Goal: Find specific page/section: Find specific page/section

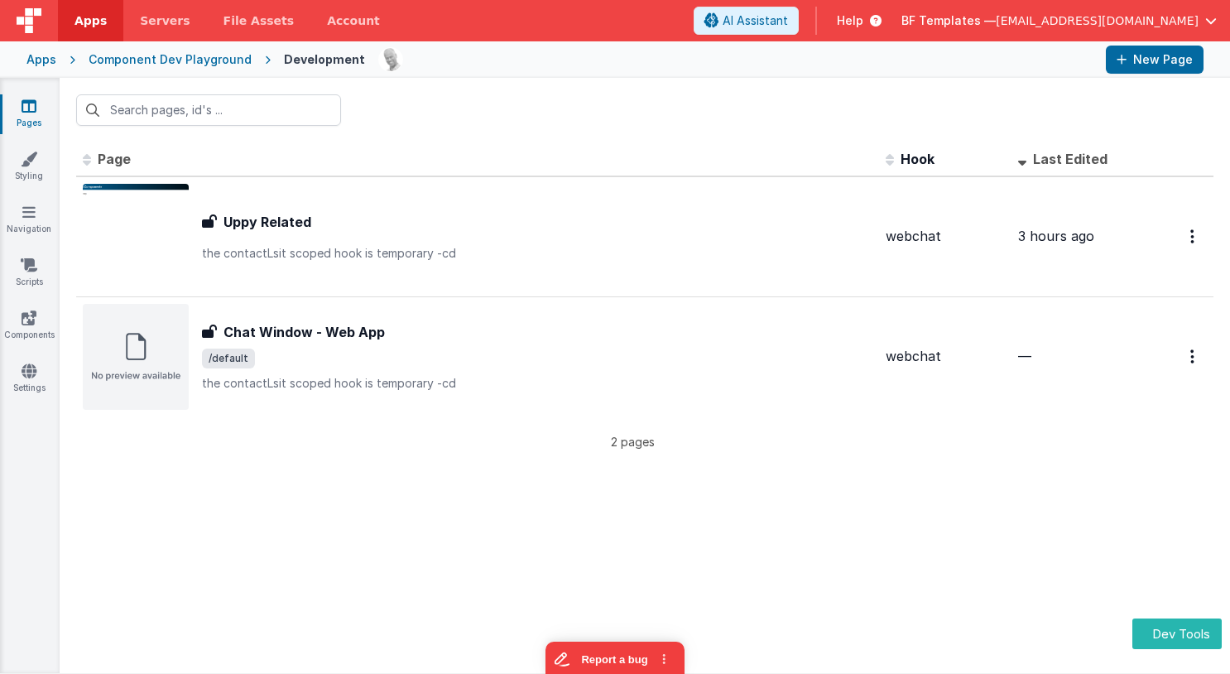
click at [49, 59] on div "Apps" at bounding box center [41, 59] width 30 height 17
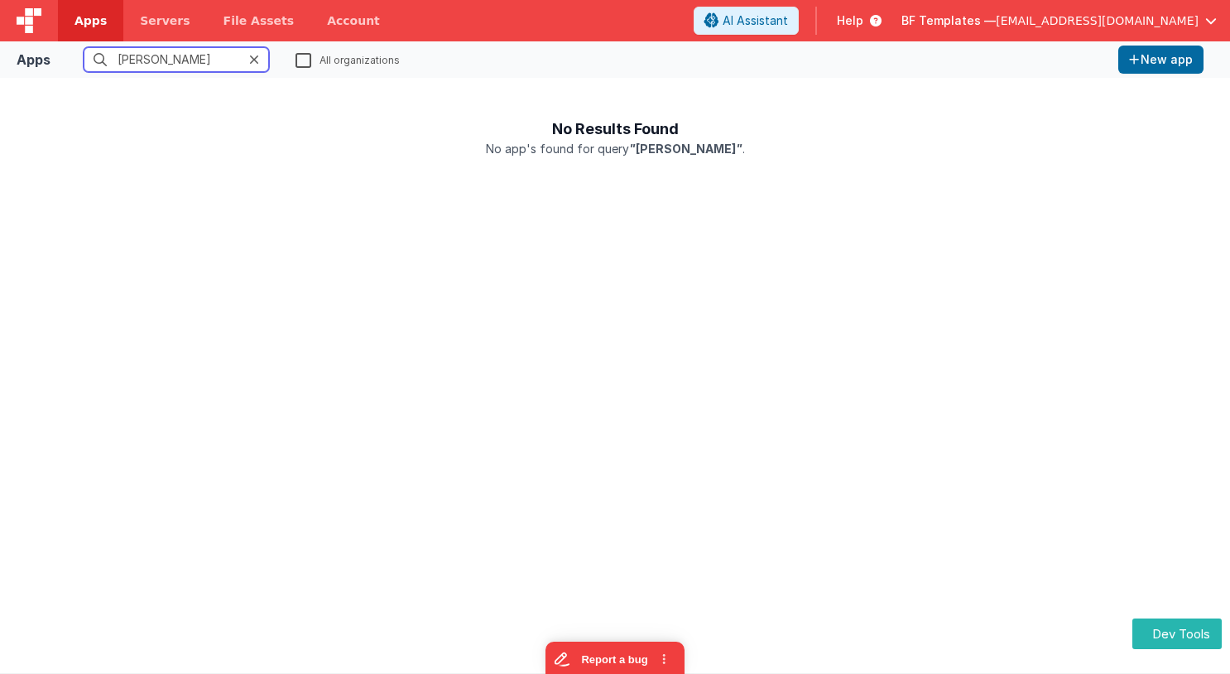
type input "[PERSON_NAME]"
click at [302, 61] on label "All organizations" at bounding box center [347, 59] width 104 height 16
click at [0, 0] on input "All organizations" at bounding box center [0, 0] width 0 height 0
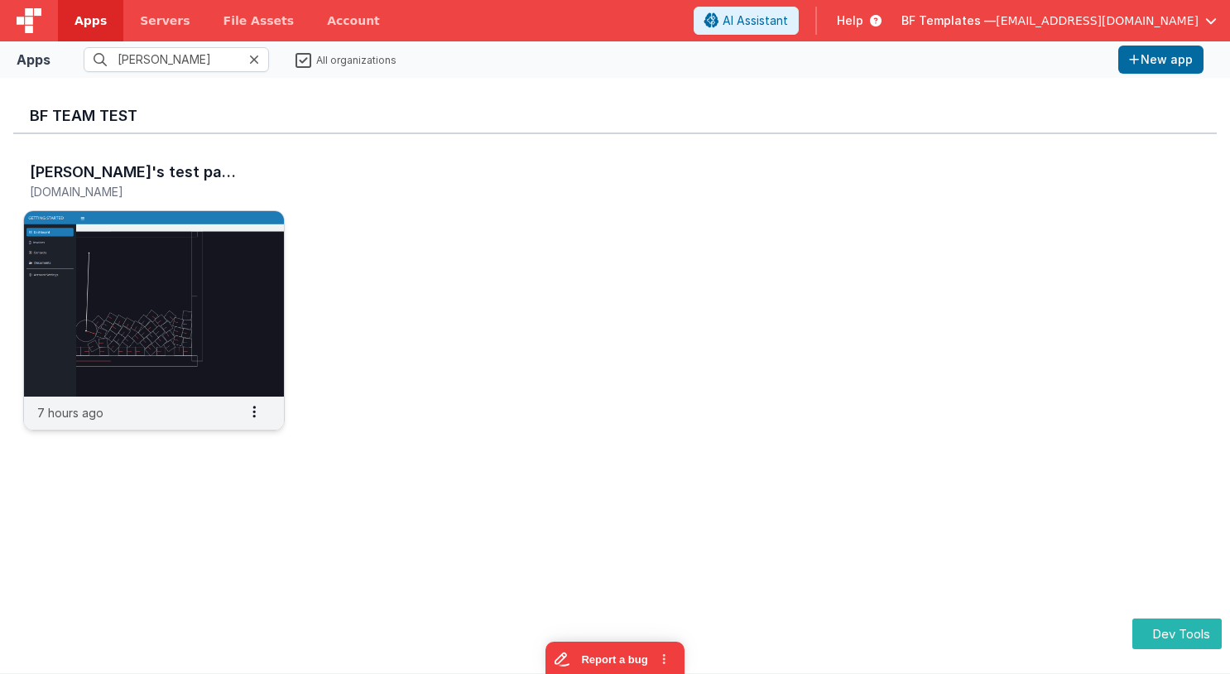
click at [232, 281] on img at bounding box center [154, 303] width 260 height 185
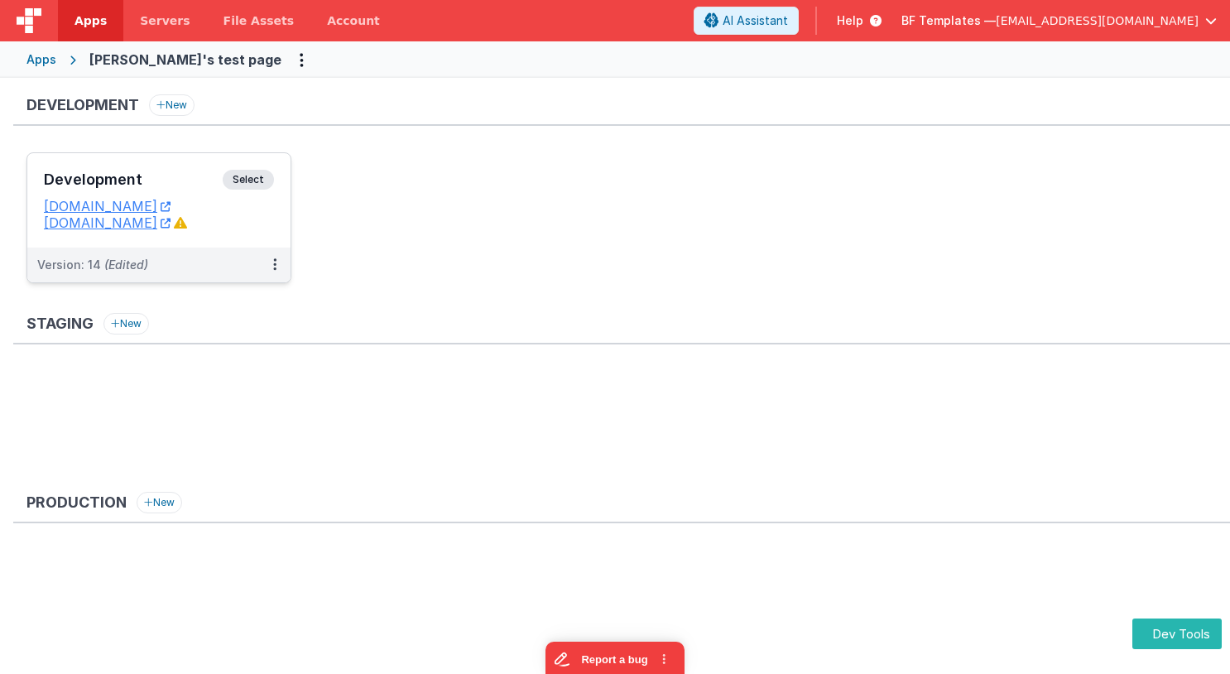
click at [252, 177] on span "Select" at bounding box center [248, 180] width 51 height 20
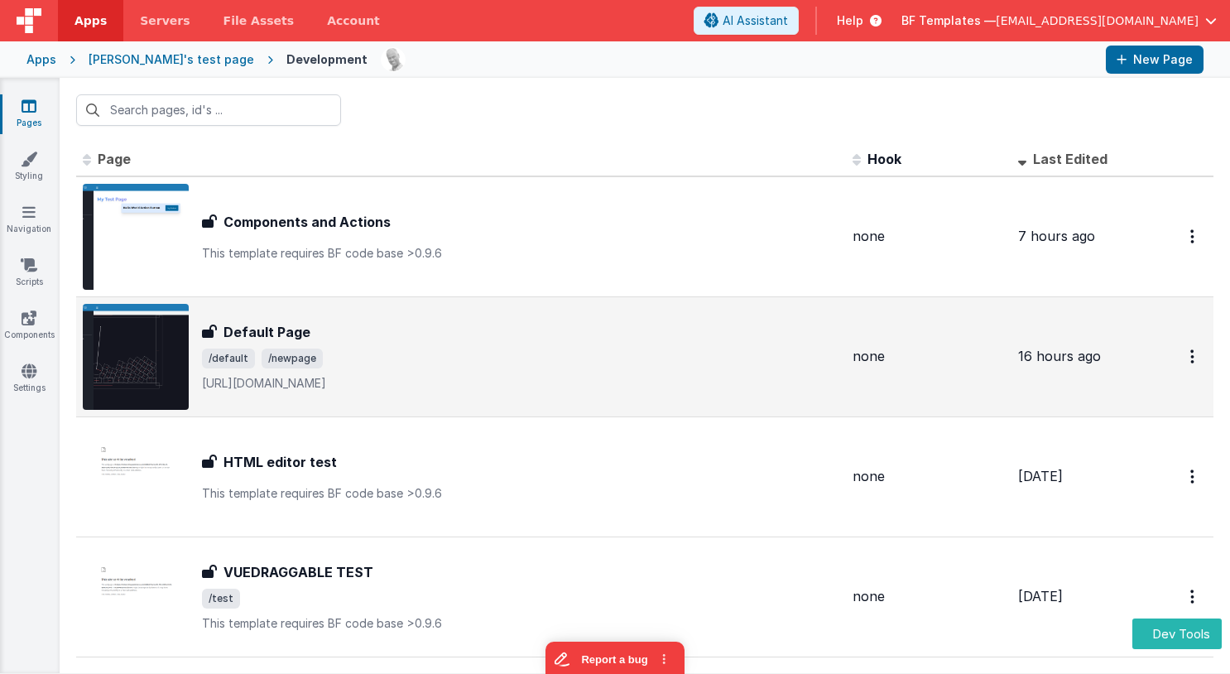
click at [78, 310] on td "Default Page Default Page /default /newpage https://github.com/liabru/matter-js…" at bounding box center [461, 356] width 770 height 120
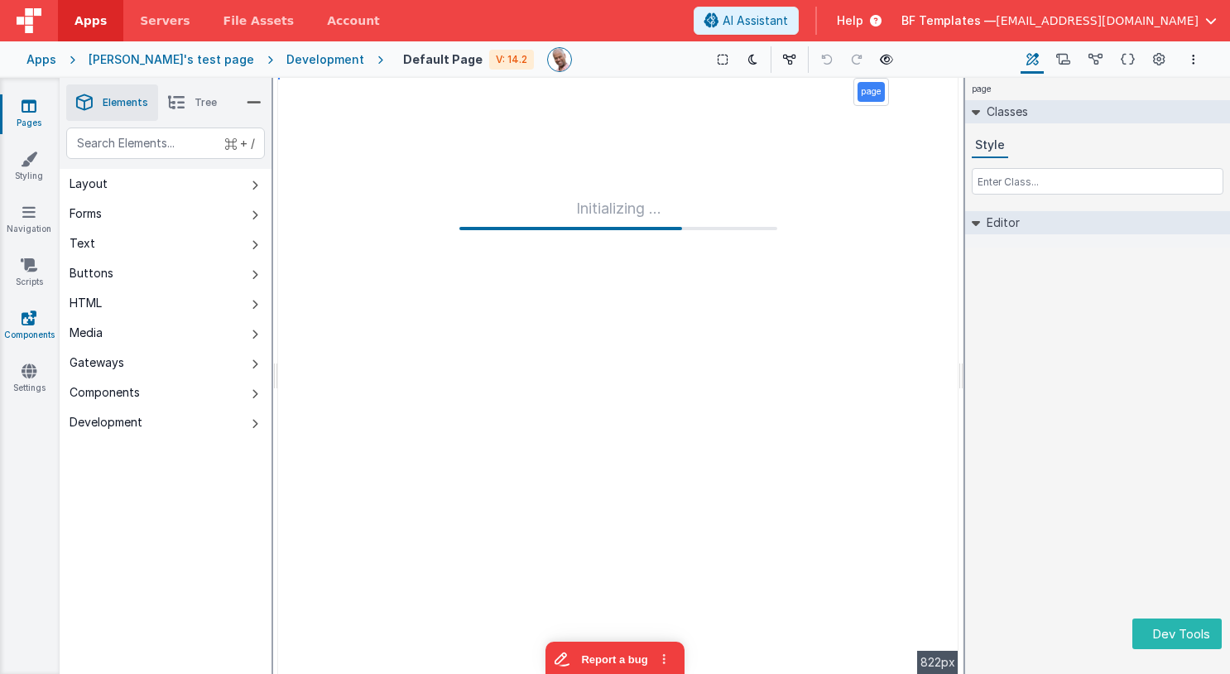
click at [22, 324] on icon at bounding box center [29, 318] width 15 height 17
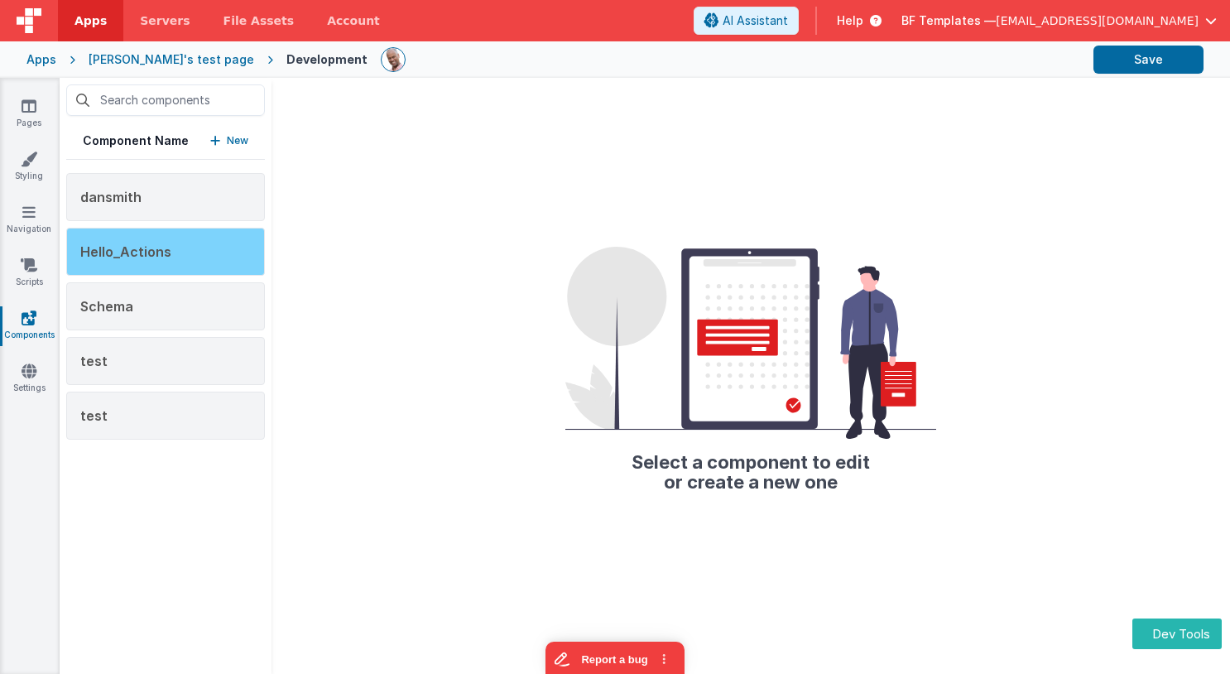
click at [186, 236] on div "Hello_Actions" at bounding box center [165, 252] width 199 height 48
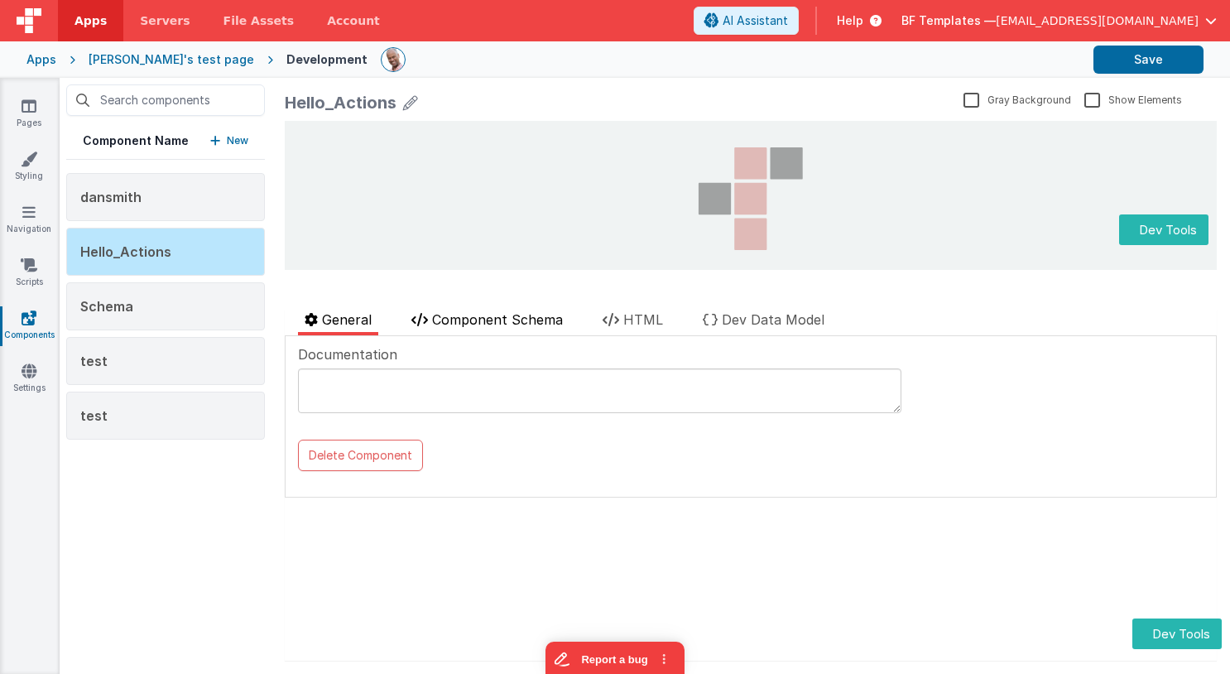
click at [493, 324] on span "Component Schema" at bounding box center [497, 319] width 131 height 17
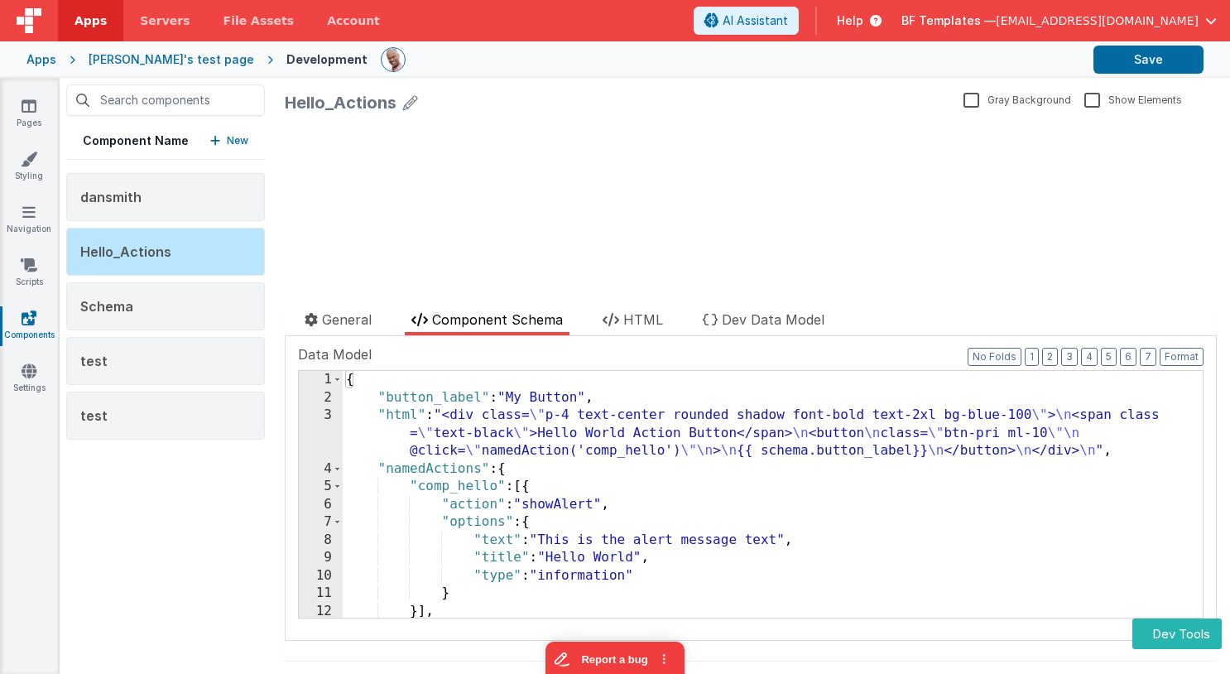
click at [520, 474] on div "{ "button_label" : "My Button" , "html" : "<div class= \" p-4 text-center round…" at bounding box center [773, 512] width 860 height 282
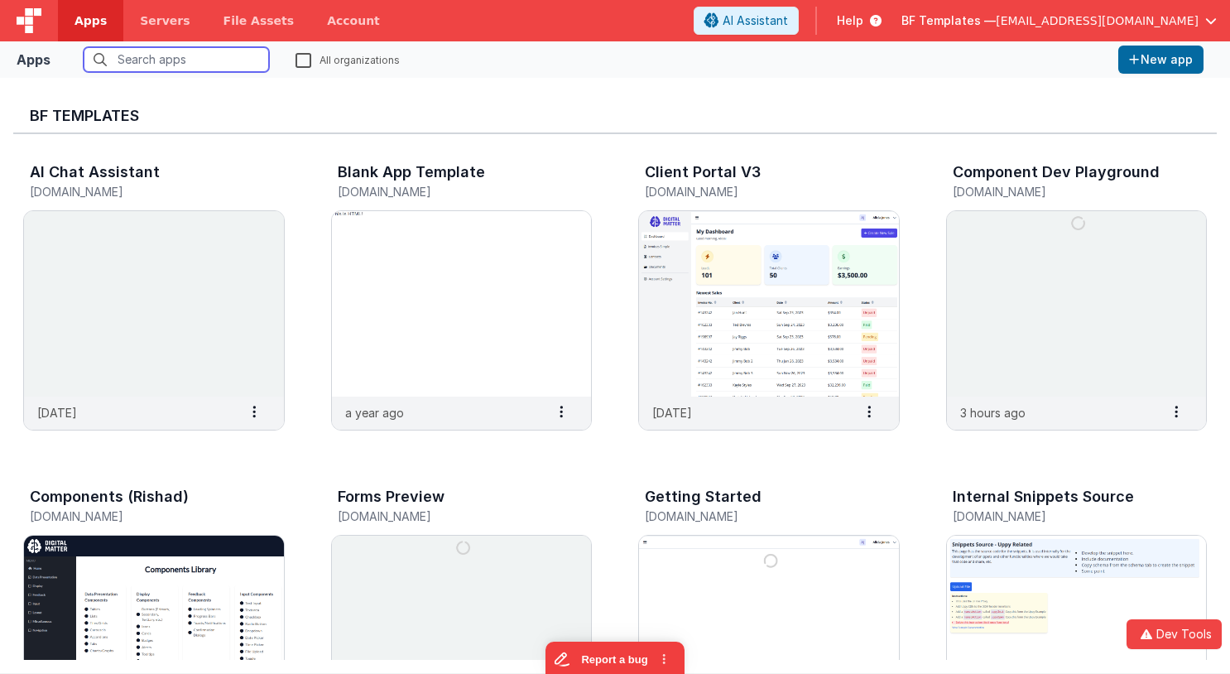
click at [215, 67] on input "text" at bounding box center [176, 59] width 185 height 25
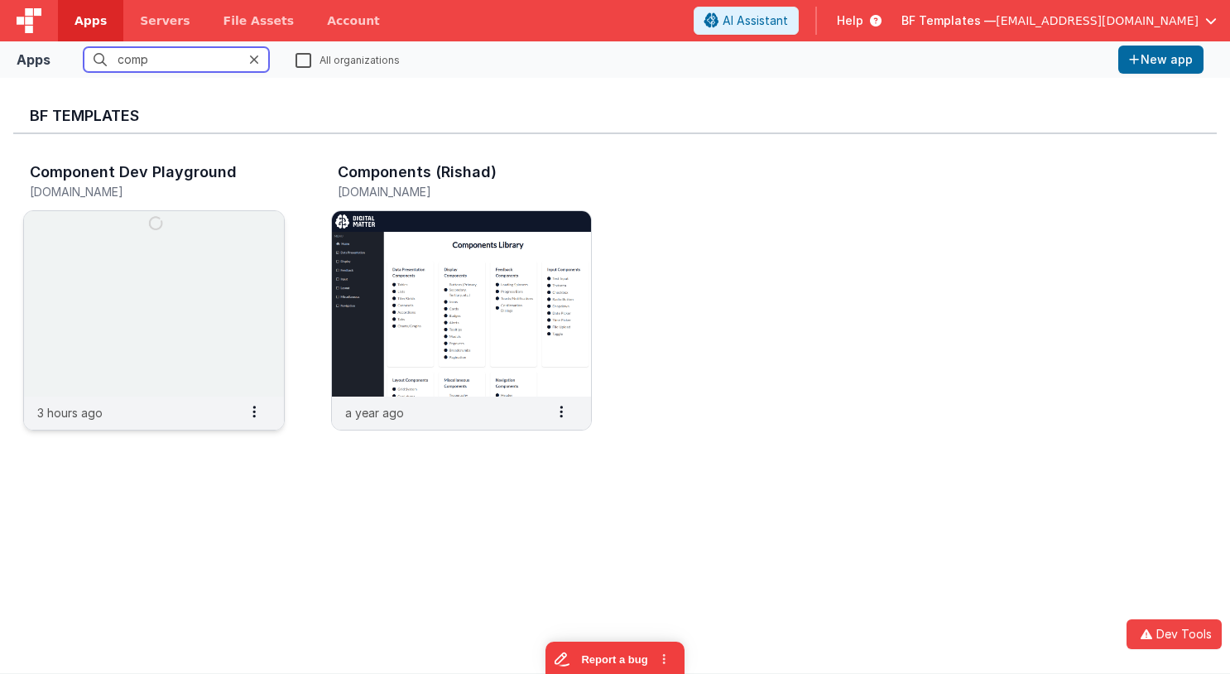
type input "comp"
click at [194, 285] on img at bounding box center [154, 303] width 260 height 185
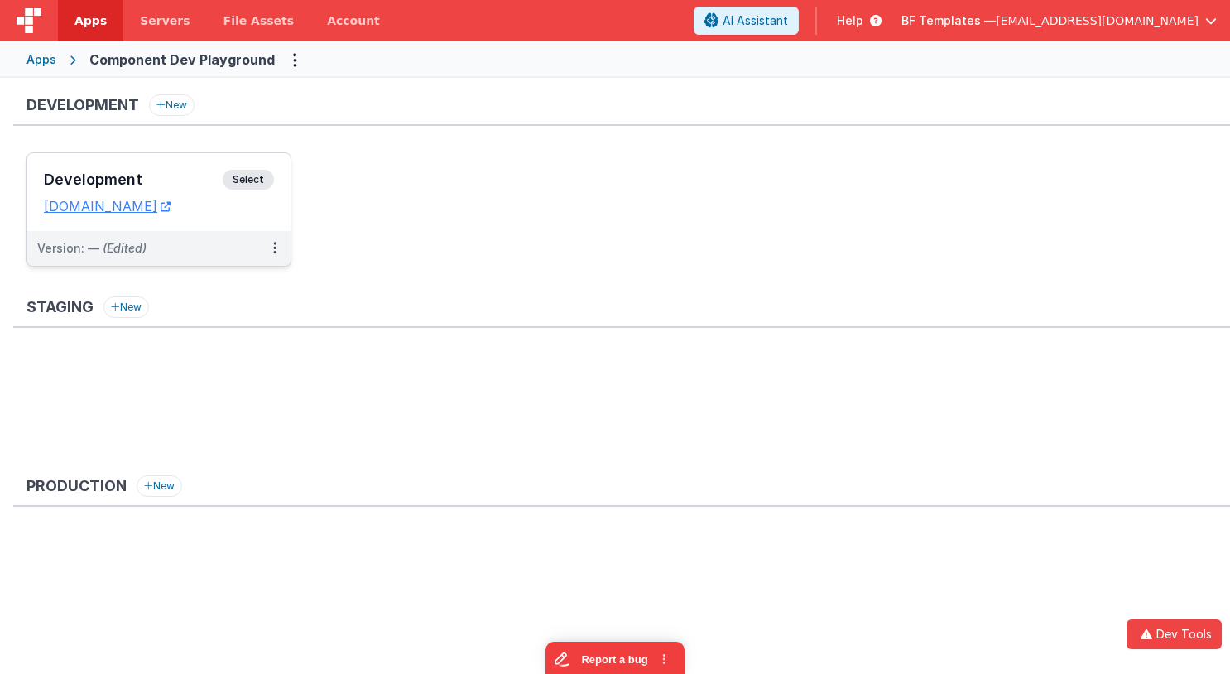
click at [243, 162] on div "Development Select URLs componentdevplayground.clientportal.cloud" at bounding box center [158, 192] width 263 height 78
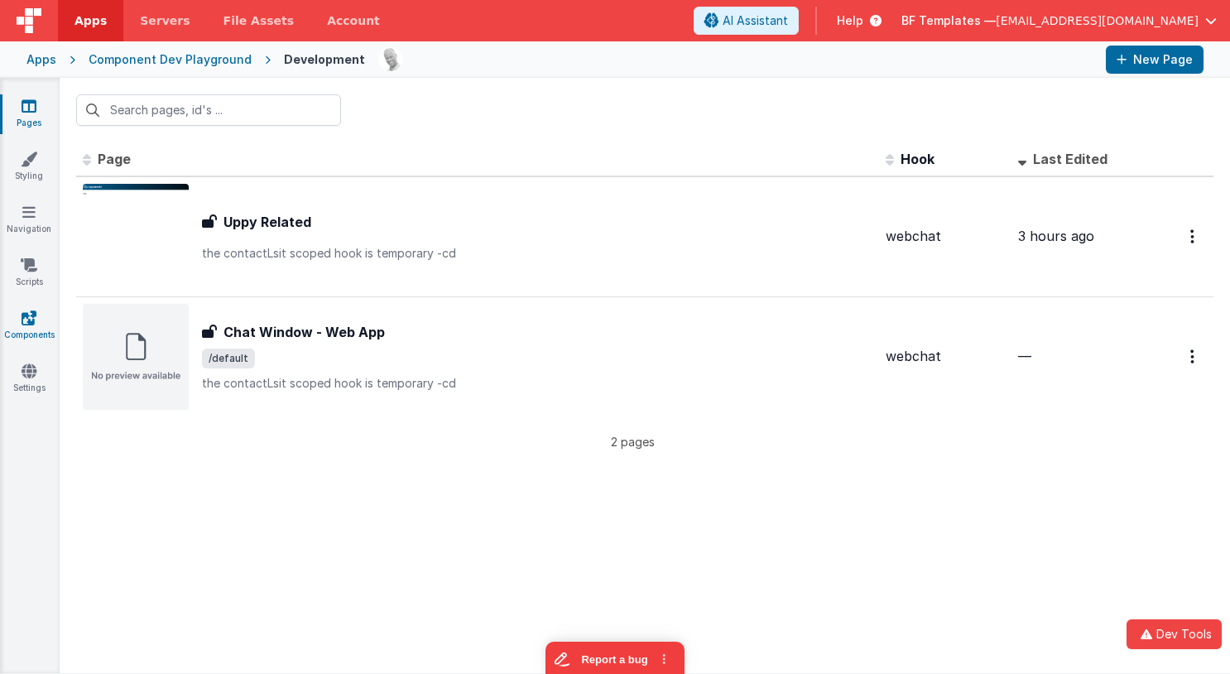
click at [24, 333] on link "Components" at bounding box center [29, 326] width 60 height 33
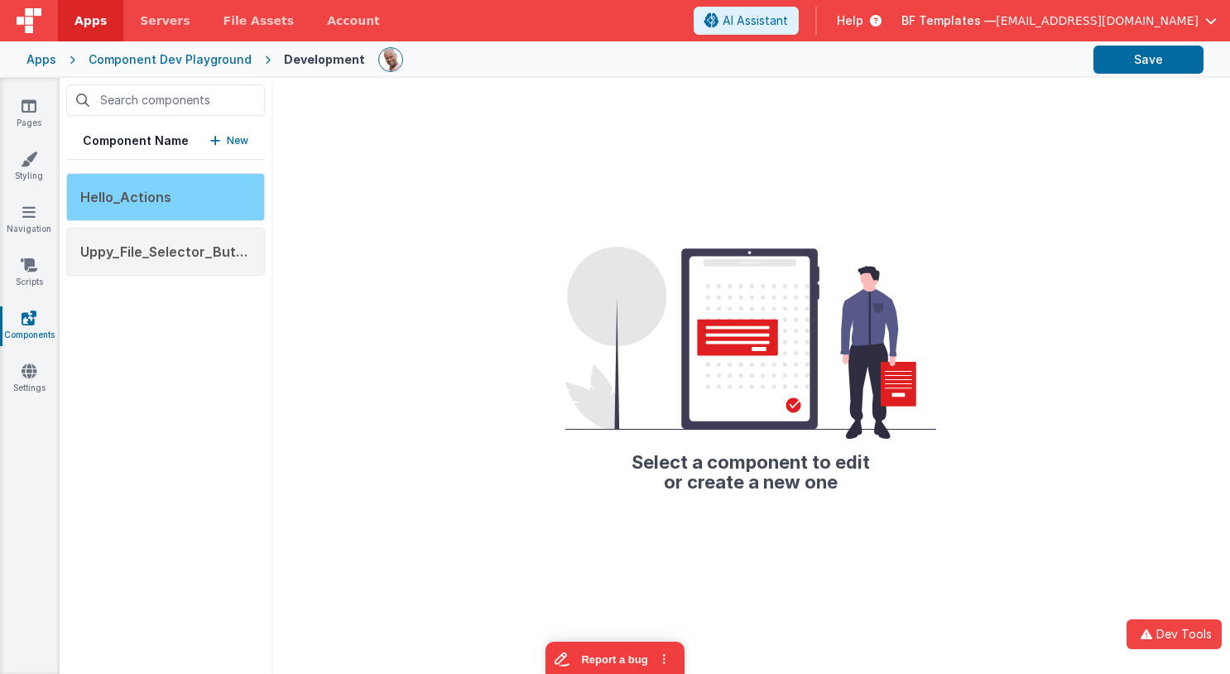
click at [182, 206] on div "Hello_Actions" at bounding box center [165, 197] width 199 height 48
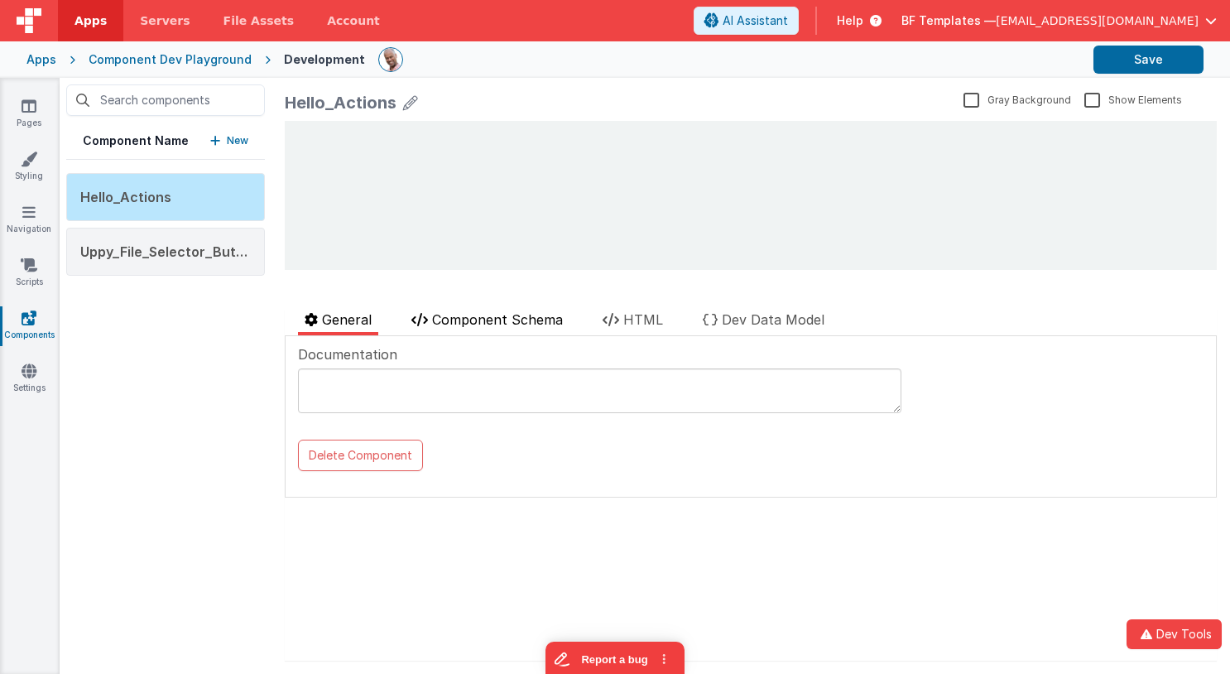
click at [480, 329] on li "Component Schema" at bounding box center [487, 323] width 165 height 26
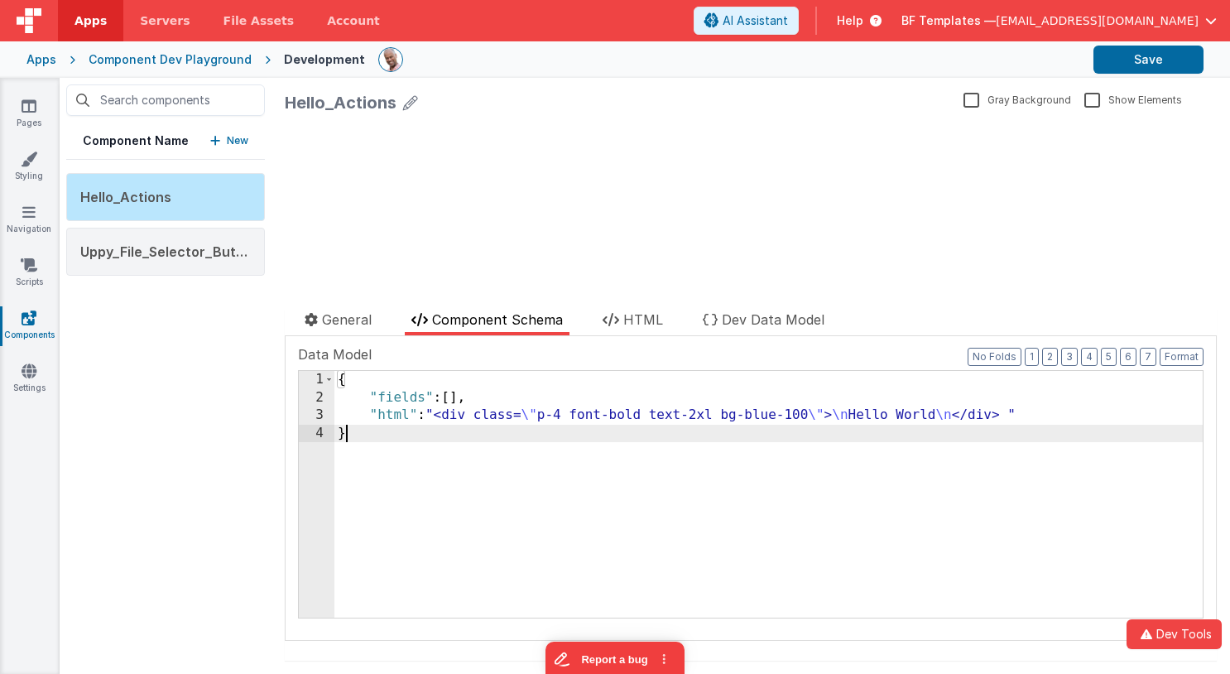
click at [483, 439] on div "{ "fields" : [ ] , "html" : "<div class= \" p-4 font-bold text-2xl bg-blue-100 …" at bounding box center [768, 512] width 868 height 282
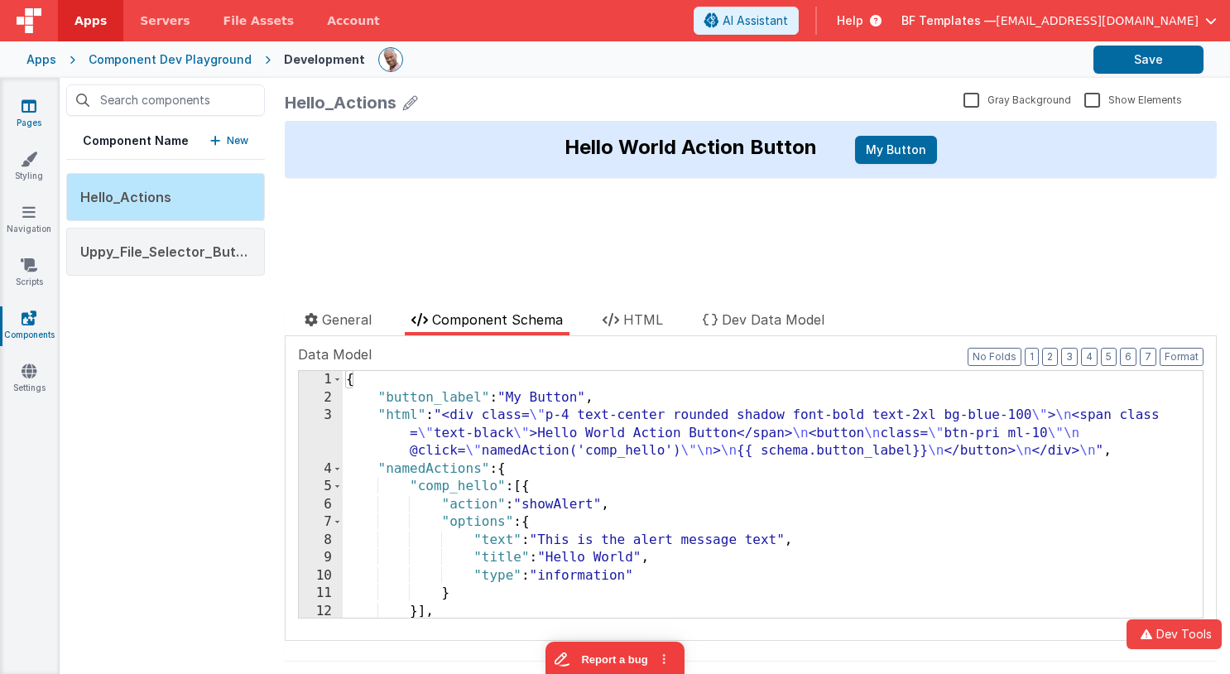
click at [22, 105] on icon at bounding box center [29, 106] width 15 height 17
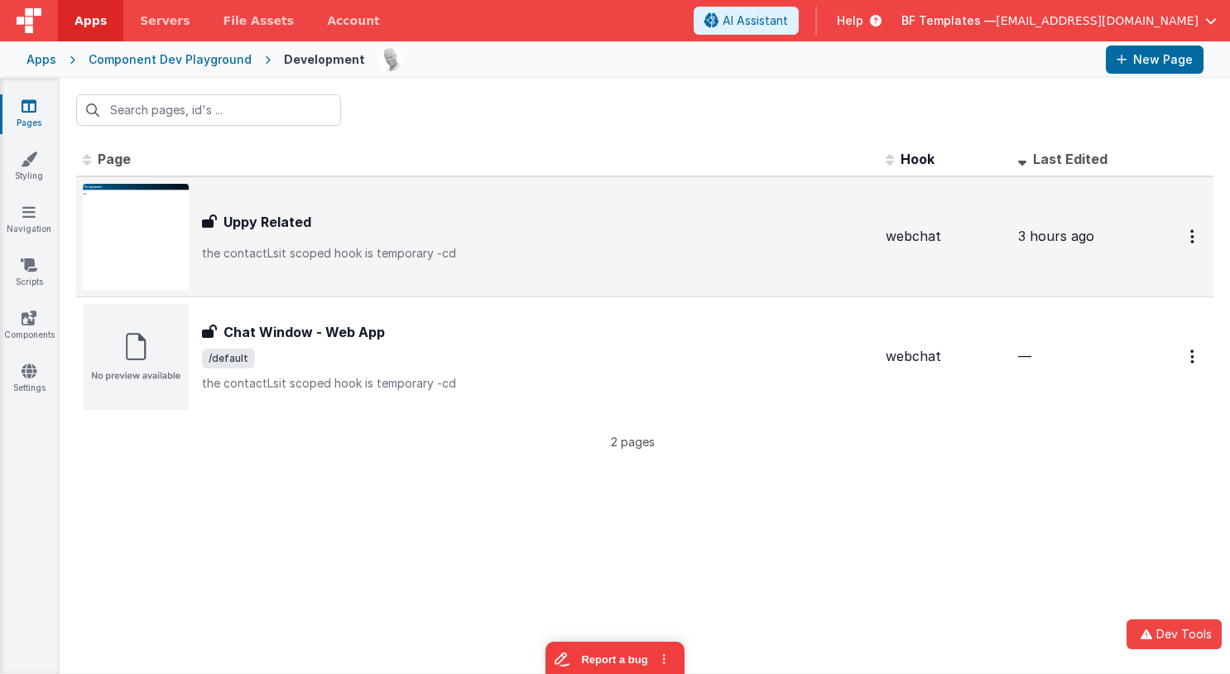
click at [285, 229] on h3 "Uppy Related" at bounding box center [267, 222] width 88 height 20
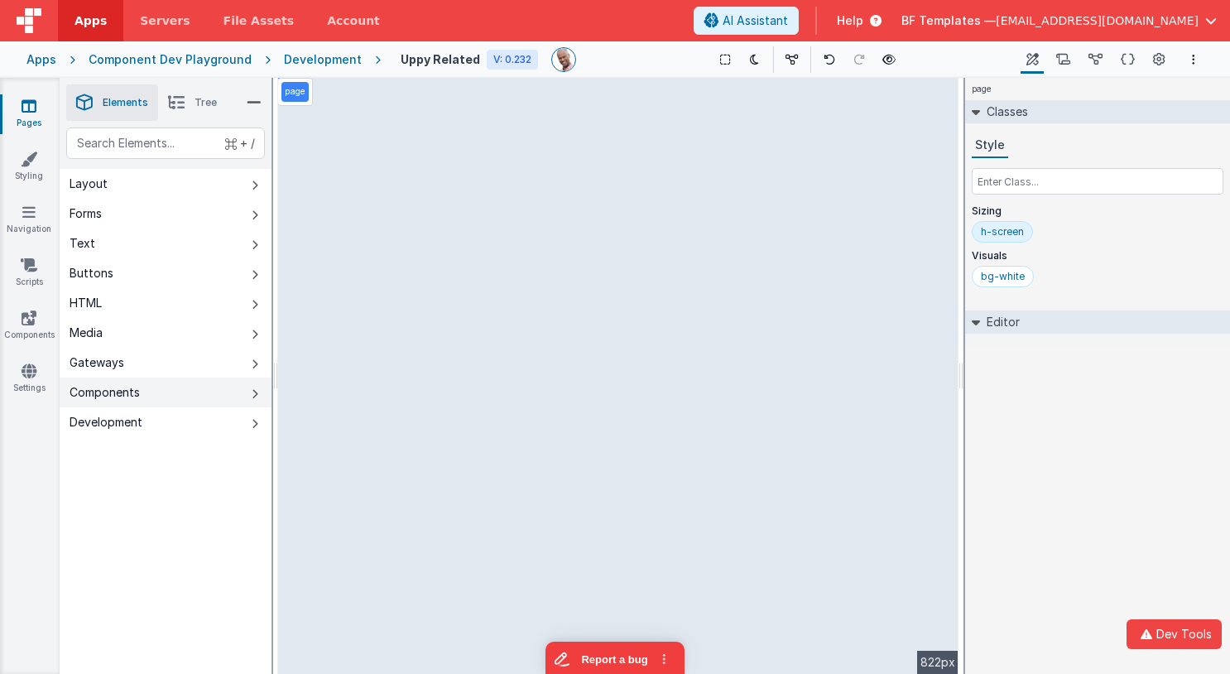
click at [234, 396] on button "Components" at bounding box center [166, 392] width 212 height 30
drag, startPoint x: 395, startPoint y: 103, endPoint x: 463, endPoint y: 113, distance: 68.6
click at [506, 144] on div "--> 822px" at bounding box center [618, 376] width 680 height 596
drag, startPoint x: 436, startPoint y: 89, endPoint x: 559, endPoint y: 112, distance: 124.5
click at [559, 111] on div "Saved Duplicating Page Builder Page Schema Action Scripts Data Model Page Setti…" at bounding box center [645, 376] width 1170 height 596
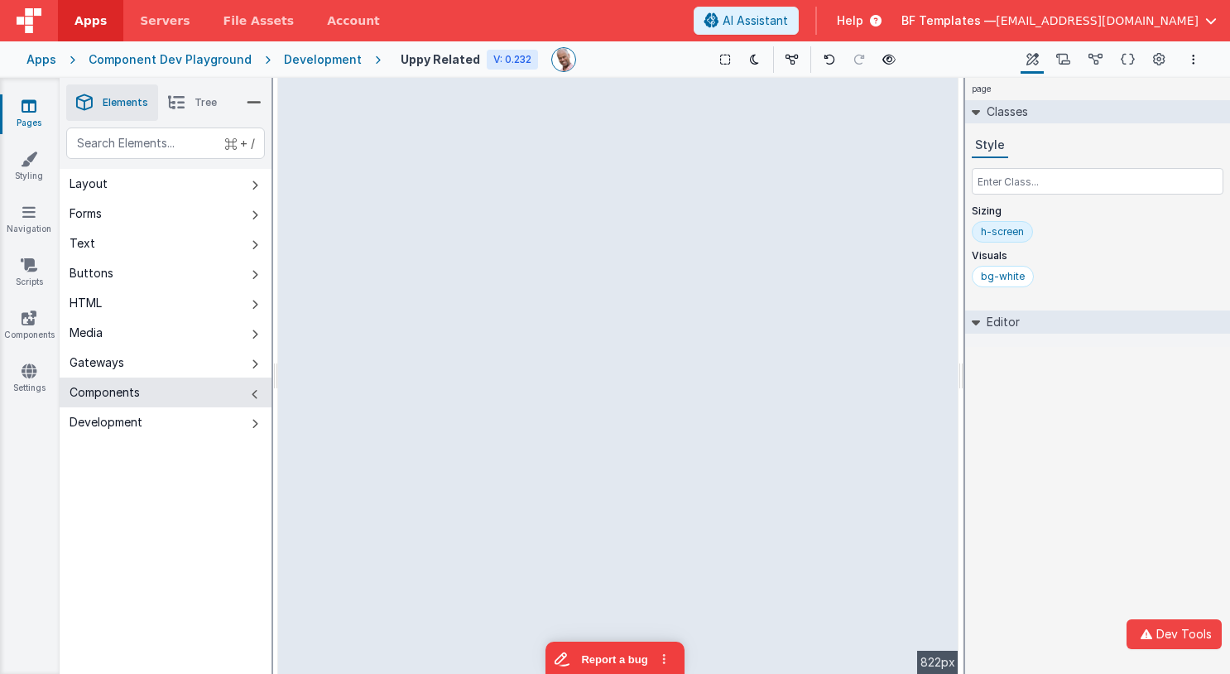
click at [557, 105] on div "--> 822px" at bounding box center [618, 376] width 680 height 596
click at [567, 162] on div "--> 822px" at bounding box center [618, 376] width 680 height 596
click at [444, 85] on div "Saved Duplicating Page" at bounding box center [675, 84] width 1230 height 13
click at [317, 55] on div "Development" at bounding box center [323, 59] width 78 height 17
